Goal: Task Accomplishment & Management: Manage account settings

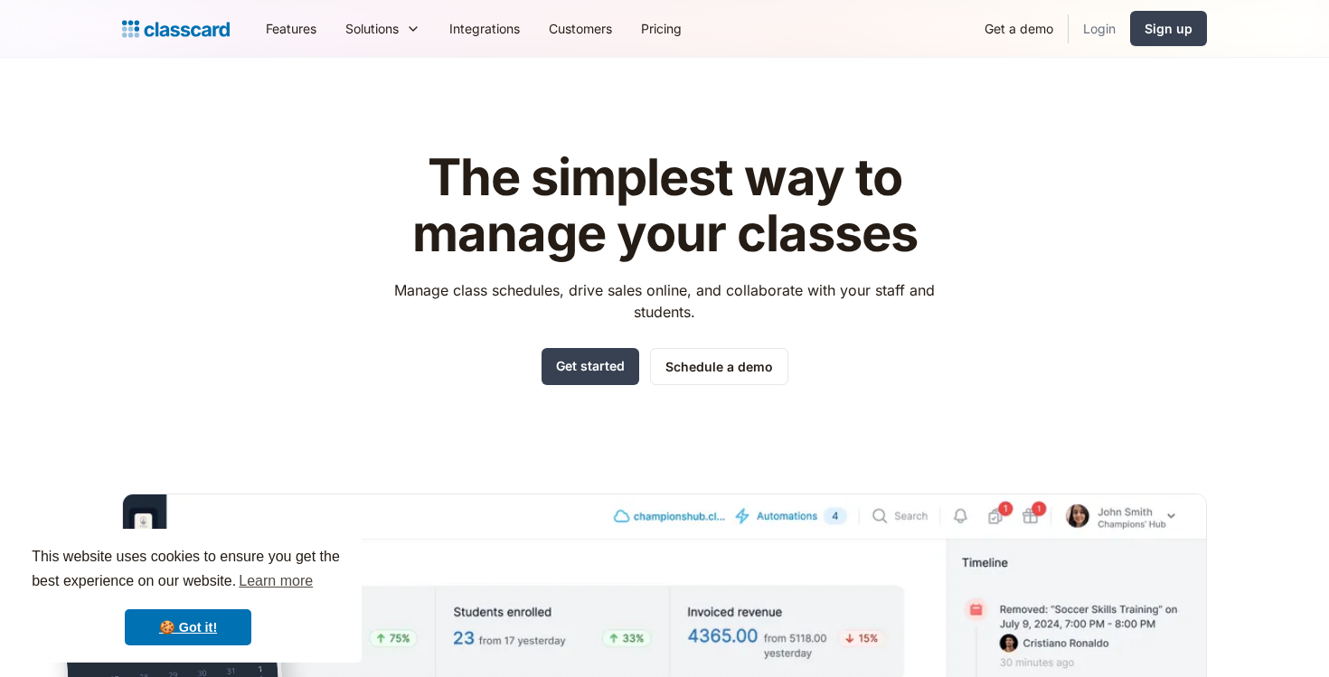
click at [1105, 40] on link "Login" at bounding box center [1099, 28] width 61 height 41
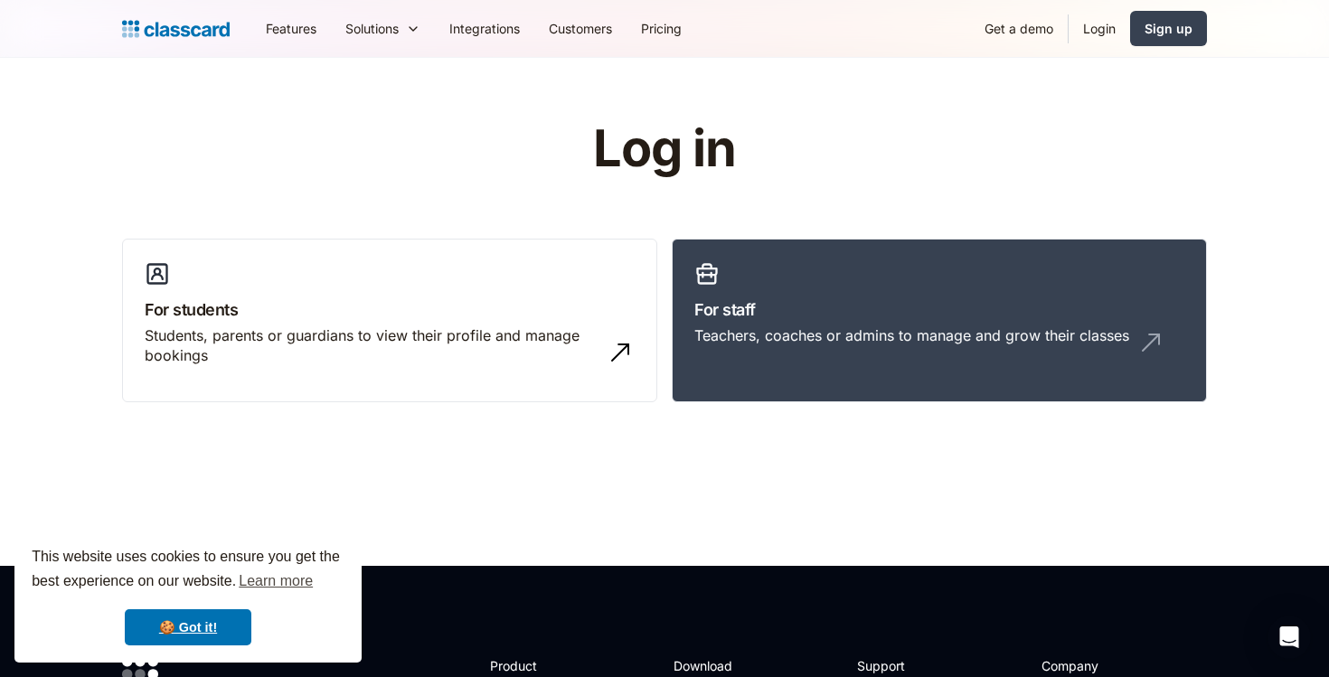
click at [1094, 34] on link "Login" at bounding box center [1099, 28] width 61 height 41
click at [175, 618] on link "🍪 Got it!" at bounding box center [188, 628] width 127 height 36
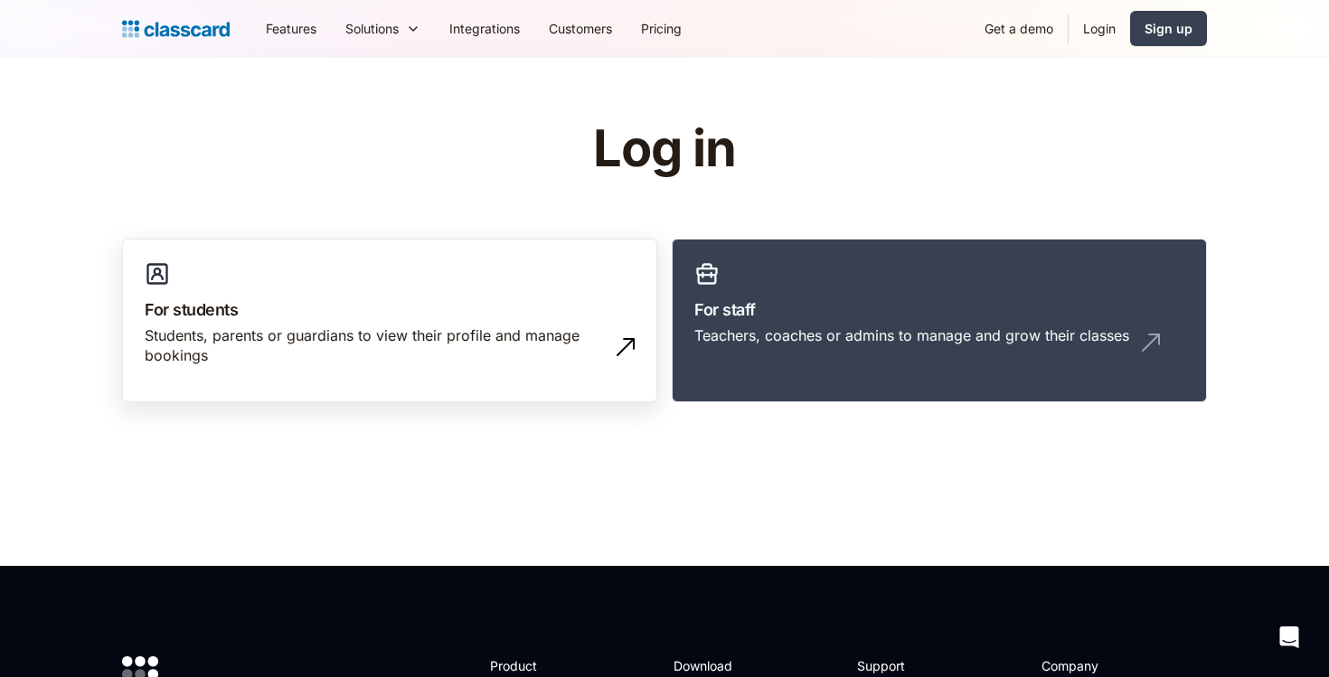
click at [362, 296] on link "For students Students, parents or guardians to view their profile and manage bo…" at bounding box center [389, 321] width 535 height 165
